Goal: Task Accomplishment & Management: Manage account settings

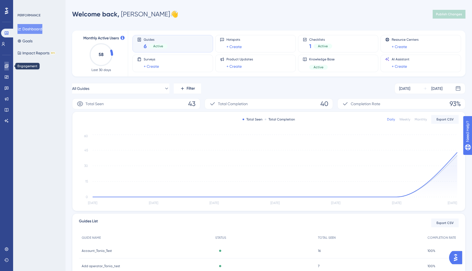
click at [4, 66] on icon at bounding box center [6, 66] width 4 height 4
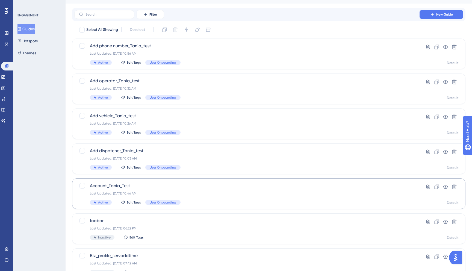
scroll to position [12, 0]
click at [5, 76] on icon at bounding box center [3, 77] width 4 height 4
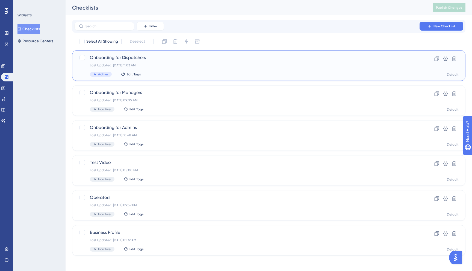
click at [159, 65] on div "Last Updated: [DATE] 11:03 AM" at bounding box center [247, 65] width 314 height 4
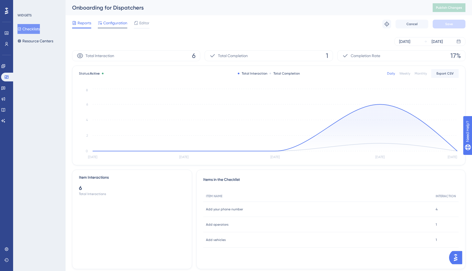
click at [116, 22] on span "Configuration" at bounding box center [115, 23] width 24 height 7
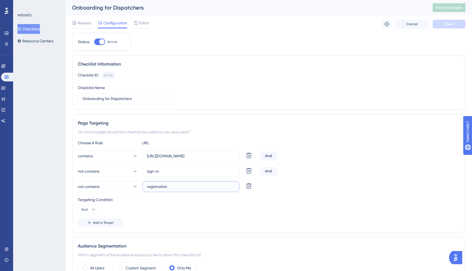
drag, startPoint x: 181, startPoint y: 186, endPoint x: 143, endPoint y: 184, distance: 38.3
click at [143, 184] on label "registration" at bounding box center [190, 186] width 97 height 11
paste input "sign-up"
type input "sign-up"
click at [451, 28] on div "Reports Configuration Editor Troubleshoot Cancel Save" at bounding box center [269, 23] width 394 height 17
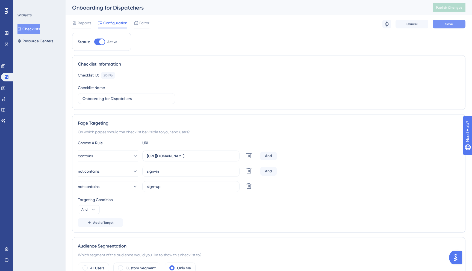
click at [450, 25] on span "Save" at bounding box center [450, 24] width 8 height 4
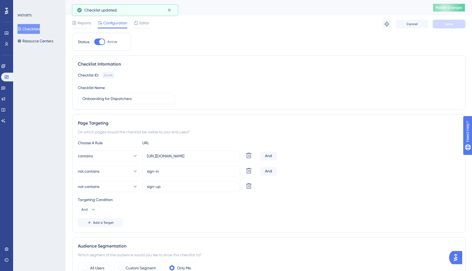
click at [450, 7] on span "Publish Changes" at bounding box center [449, 7] width 26 height 4
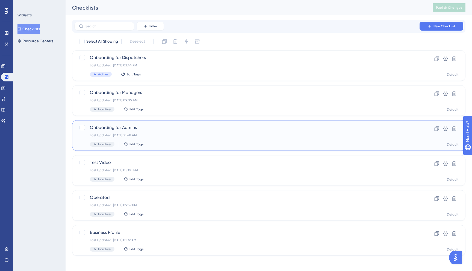
click at [152, 130] on span "Onboarding for Admins" at bounding box center [247, 127] width 314 height 7
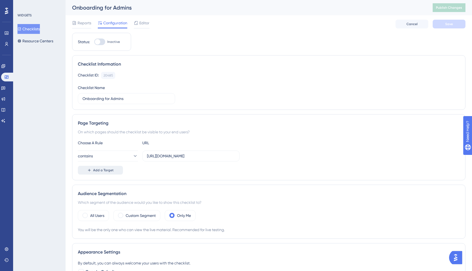
click at [103, 168] on button "Add a Target" at bounding box center [100, 170] width 45 height 9
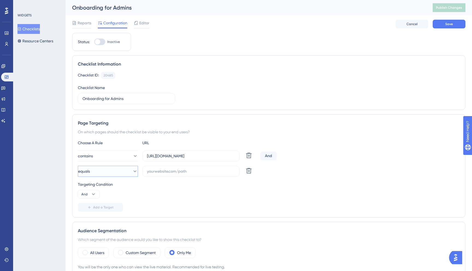
click at [121, 172] on button "equals" at bounding box center [108, 171] width 60 height 11
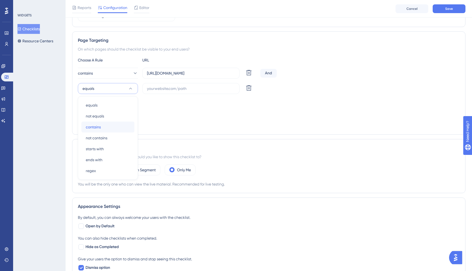
click at [106, 124] on div "contains contains" at bounding box center [108, 127] width 44 height 11
click at [177, 87] on input "text" at bounding box center [191, 89] width 88 height 6
paste input "sign-up"
type input "sign-up"
click at [97, 124] on span "Add a Target" at bounding box center [103, 124] width 21 height 4
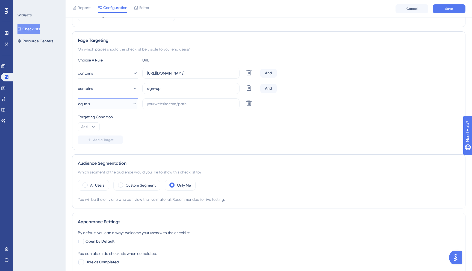
click at [90, 105] on span "equals" at bounding box center [84, 104] width 12 height 7
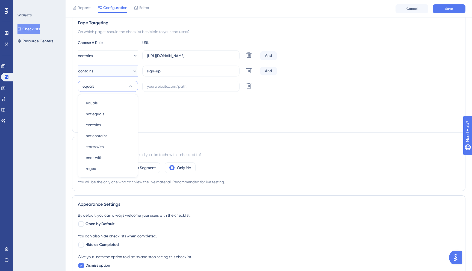
click at [95, 66] on button "contains" at bounding box center [108, 71] width 60 height 11
click at [95, 135] on span "not contains" at bounding box center [97, 136] width 22 height 7
click at [166, 107] on div "Targeting Condition And" at bounding box center [269, 104] width 382 height 17
click at [162, 86] on input "text" at bounding box center [191, 86] width 88 height 6
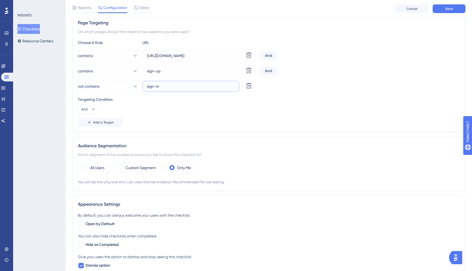
type input "sign-in"
click at [446, 7] on span "Save" at bounding box center [450, 9] width 8 height 4
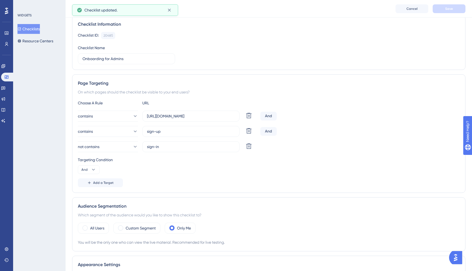
scroll to position [41, 0]
click at [128, 134] on button "contains" at bounding box center [108, 132] width 60 height 11
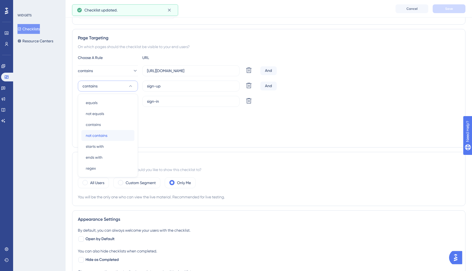
click at [108, 136] on div "not contains not contains" at bounding box center [108, 135] width 44 height 11
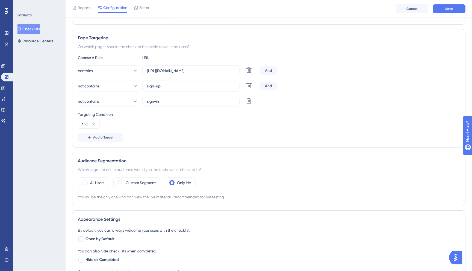
click at [334, 100] on div "not contains sign-in [GEOGRAPHIC_DATA]" at bounding box center [269, 101] width 382 height 11
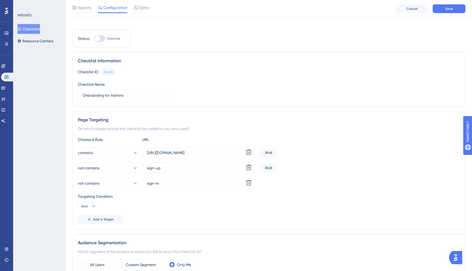
scroll to position [0, 0]
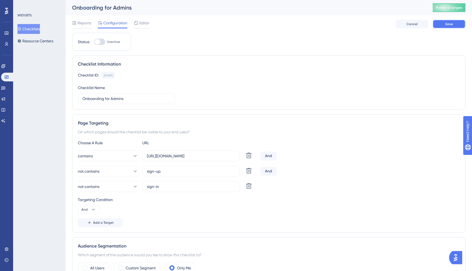
click at [451, 24] on span "Save" at bounding box center [450, 24] width 8 height 4
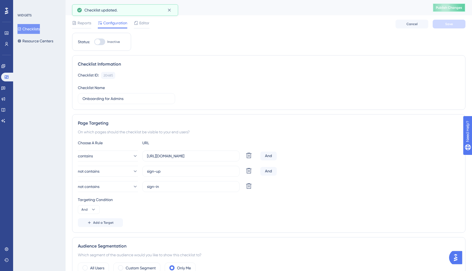
click at [448, 8] on span "Publish Changes" at bounding box center [449, 7] width 26 height 4
click at [2, 80] on div "Widgets" at bounding box center [6, 77] width 11 height 9
click at [5, 78] on icon at bounding box center [6, 77] width 4 height 4
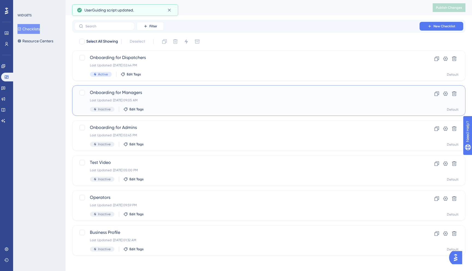
click at [139, 92] on span "Onboarding for Managers" at bounding box center [247, 92] width 314 height 7
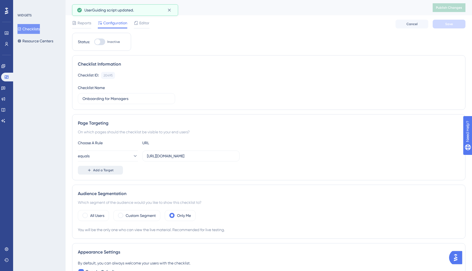
click at [112, 168] on span "Add a Target" at bounding box center [103, 170] width 21 height 4
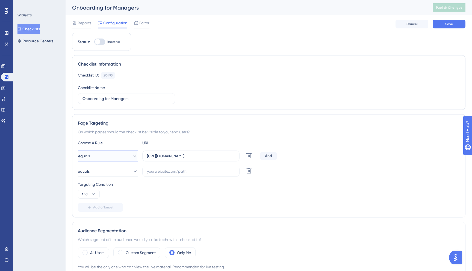
click at [102, 157] on button "equals" at bounding box center [108, 156] width 60 height 11
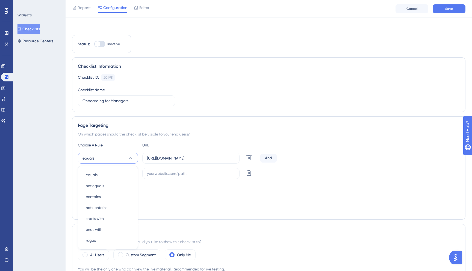
scroll to position [70, 0]
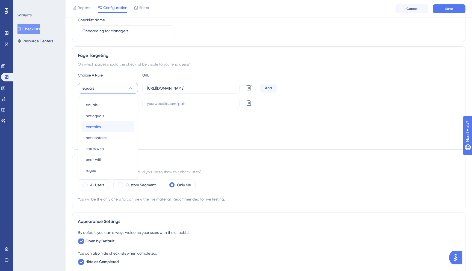
click at [106, 123] on div "contains contains" at bounding box center [108, 126] width 44 height 11
click at [118, 107] on button "equals" at bounding box center [108, 103] width 60 height 11
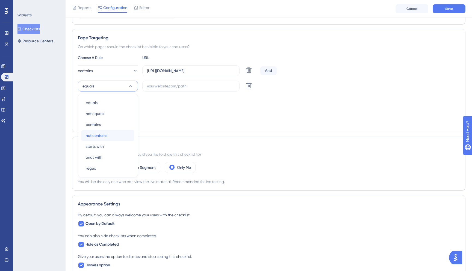
click at [114, 133] on div "not contains not contains" at bounding box center [108, 135] width 44 height 11
click at [159, 86] on input "text" at bounding box center [191, 86] width 88 height 6
paste input "sign-up"
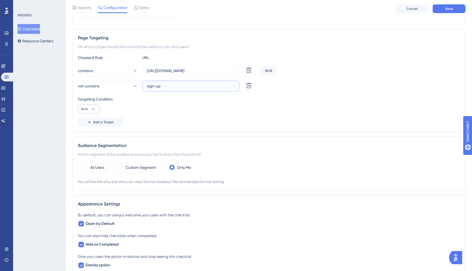
type input "sign-up"
click at [92, 109] on icon at bounding box center [93, 108] width 5 height 5
click at [90, 124] on span "And" at bounding box center [87, 124] width 7 height 7
click at [104, 121] on span "Add a Target" at bounding box center [103, 122] width 21 height 4
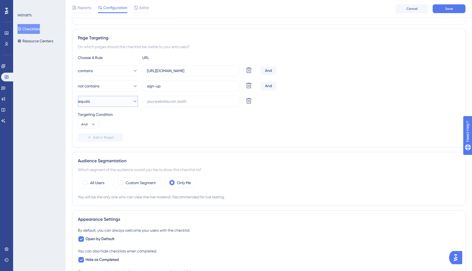
click at [126, 101] on button "equals" at bounding box center [108, 101] width 60 height 11
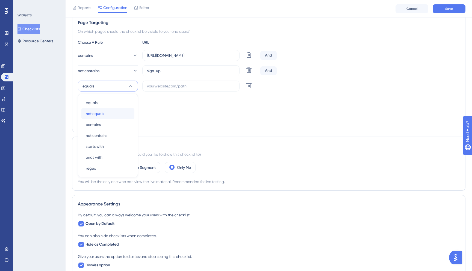
click at [114, 113] on div "not equals not equals" at bounding box center [108, 113] width 44 height 11
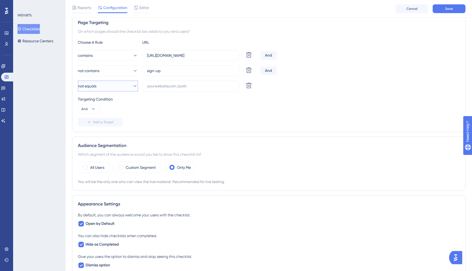
click at [117, 87] on button "not equals" at bounding box center [108, 86] width 60 height 11
click at [112, 136] on div "not contains not contains" at bounding box center [108, 135] width 44 height 11
click at [162, 88] on input "text" at bounding box center [191, 86] width 88 height 6
paste input "sign-up"
click at [158, 86] on input "sign-up" at bounding box center [191, 86] width 88 height 6
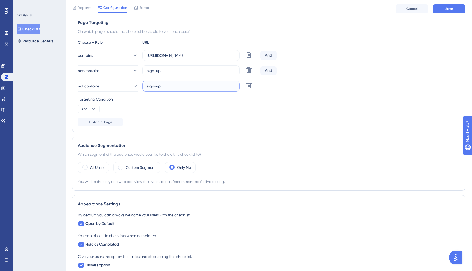
click at [177, 87] on input "sign-up" at bounding box center [191, 86] width 88 height 6
type input "sign-in"
click at [179, 102] on div "Targeting Condition" at bounding box center [269, 99] width 382 height 7
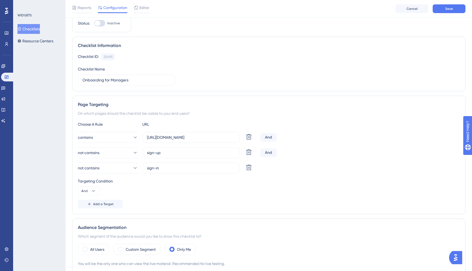
scroll to position [0, 0]
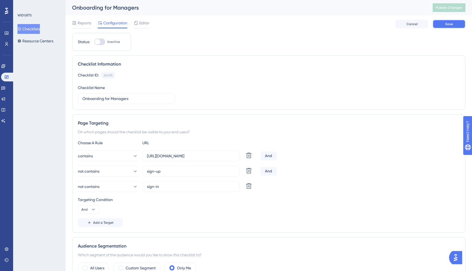
click at [443, 23] on button "Save" at bounding box center [449, 24] width 33 height 9
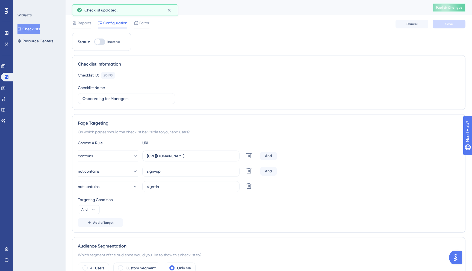
click at [437, 8] on button "Publish Changes" at bounding box center [449, 7] width 33 height 9
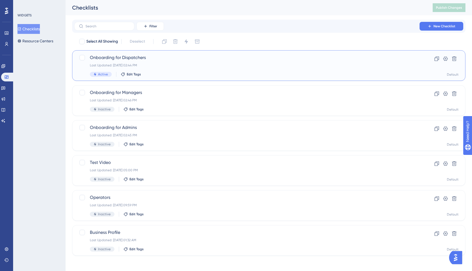
click at [101, 69] on div "Onboarding for Dispatchers Last Updated: [DATE] 02:44 PM Active Edit Tags" at bounding box center [247, 65] width 314 height 22
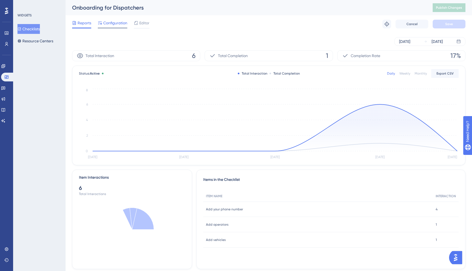
click at [115, 22] on span "Configuration" at bounding box center [115, 23] width 24 height 7
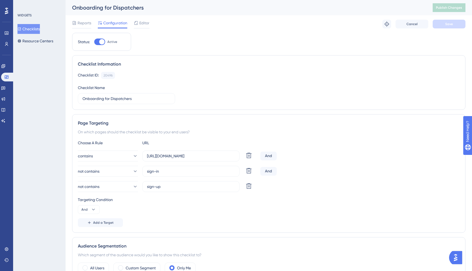
click at [98, 42] on div at bounding box center [99, 42] width 11 height 7
click at [94, 42] on input "Active" at bounding box center [94, 42] width 0 height 0
checkbox input "false"
click at [447, 22] on span "Save" at bounding box center [450, 24] width 8 height 4
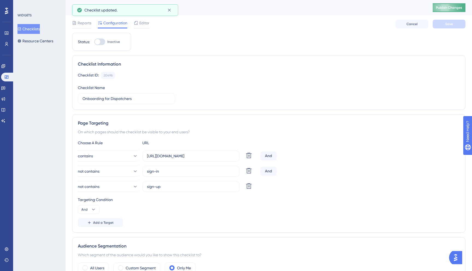
click at [447, 7] on span "Publish Changes" at bounding box center [449, 7] width 26 height 4
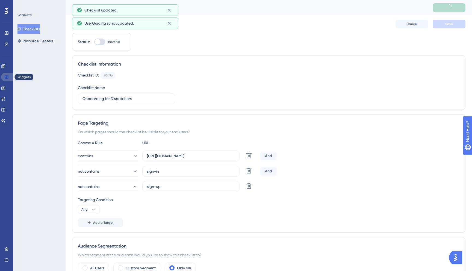
click at [5, 76] on icon at bounding box center [7, 76] width 4 height 3
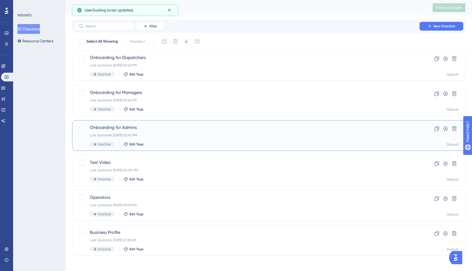
click at [142, 132] on div "Onboarding for Admins Last Updated: [DATE] 02:45 PM Inactive Edit Tags" at bounding box center [247, 135] width 314 height 22
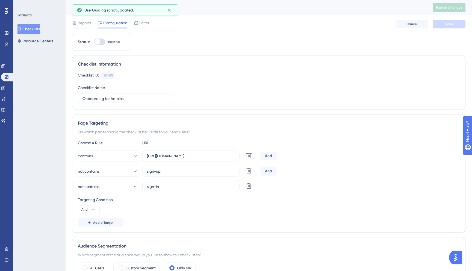
click at [101, 40] on div at bounding box center [99, 42] width 11 height 7
click at [94, 42] on input "Inactive" at bounding box center [94, 42] width 0 height 0
checkbox input "true"
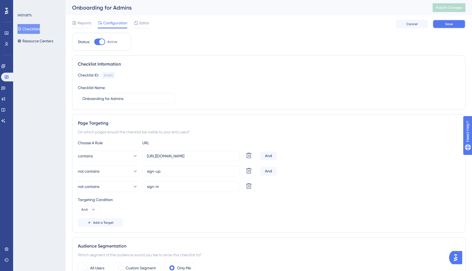
click at [453, 20] on button "Save" at bounding box center [449, 24] width 33 height 9
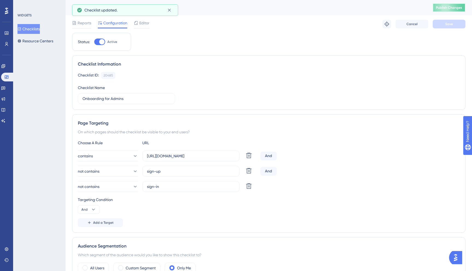
click at [442, 6] on span "Publish Changes" at bounding box center [449, 7] width 26 height 4
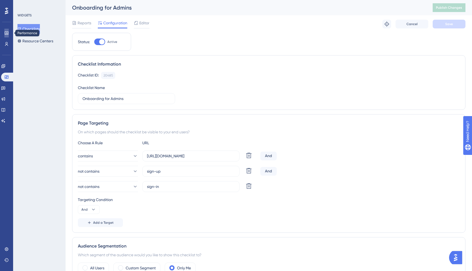
click at [7, 35] on icon at bounding box center [6, 33] width 4 height 4
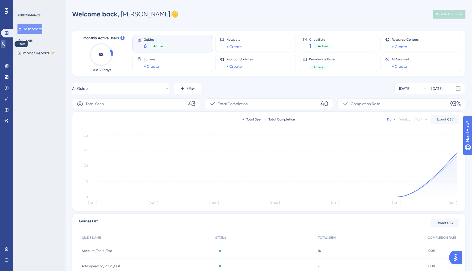
click at [5, 47] on link at bounding box center [3, 44] width 4 height 9
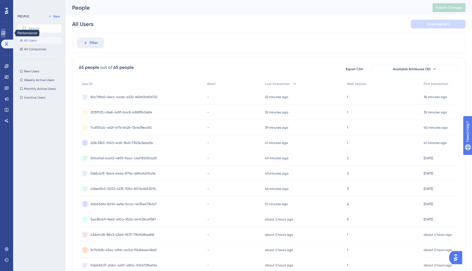
click at [5, 33] on icon at bounding box center [3, 32] width 4 height 3
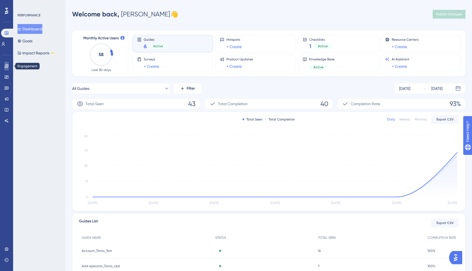
click at [8, 68] on icon at bounding box center [6, 66] width 4 height 4
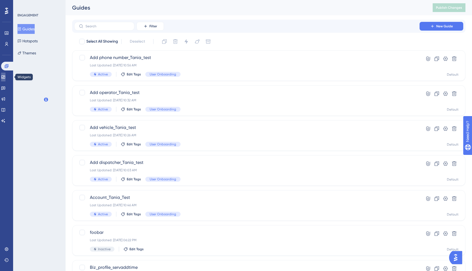
click at [5, 76] on icon at bounding box center [3, 77] width 4 height 4
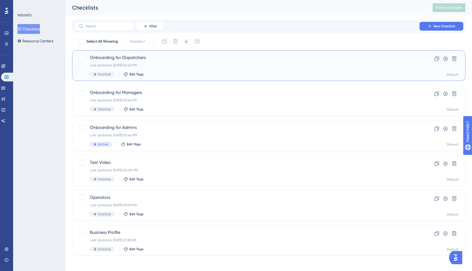
click at [169, 60] on span "Onboarding for Dispatchers" at bounding box center [247, 57] width 314 height 7
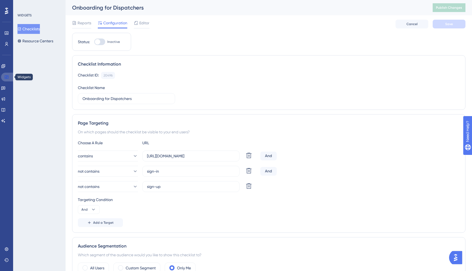
click at [8, 78] on icon at bounding box center [7, 76] width 4 height 3
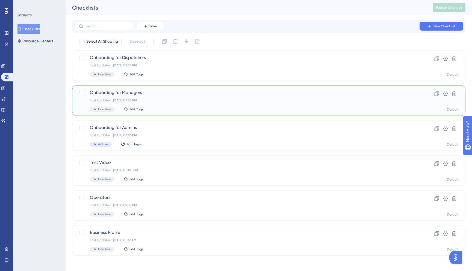
click at [130, 97] on div "Onboarding for Managers Last Updated: [DATE] 02:46 PM Inactive Edit Tags" at bounding box center [247, 100] width 314 height 22
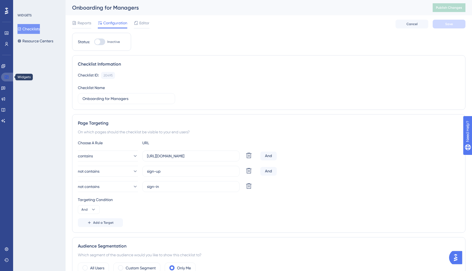
click at [3, 77] on link at bounding box center [7, 77] width 13 height 9
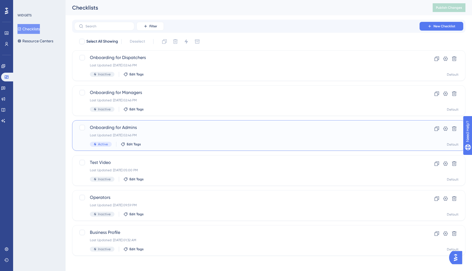
click at [132, 133] on div "Last Updated: [DATE] 02:46 PM" at bounding box center [247, 135] width 314 height 4
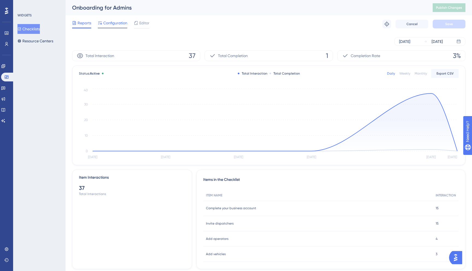
click at [112, 25] on span "Configuration" at bounding box center [115, 23] width 24 height 7
